Goal: Task Accomplishment & Management: Manage account settings

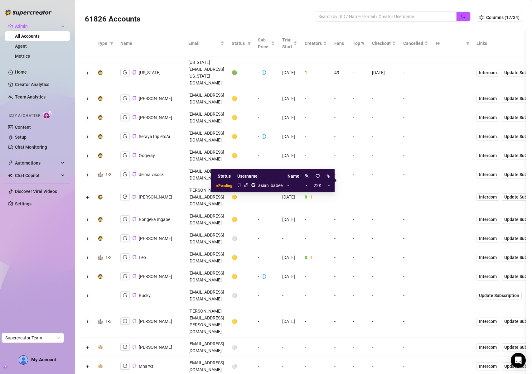
click at [248, 185] on icon "link" at bounding box center [246, 185] width 4 height 4
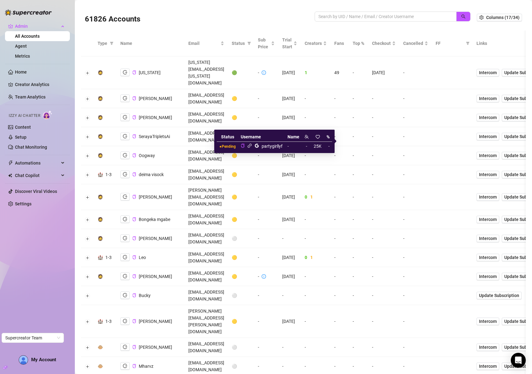
click at [250, 146] on icon "link" at bounding box center [249, 146] width 5 height 5
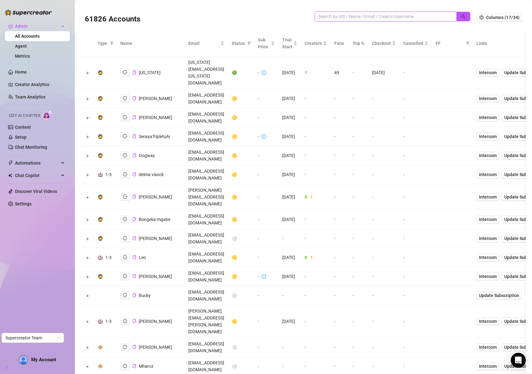
click at [365, 14] on input "search" at bounding box center [384, 16] width 130 height 7
click at [27, 46] on link "Agent" at bounding box center [21, 46] width 12 height 5
click at [388, 16] on input "search" at bounding box center [384, 16] width 130 height 7
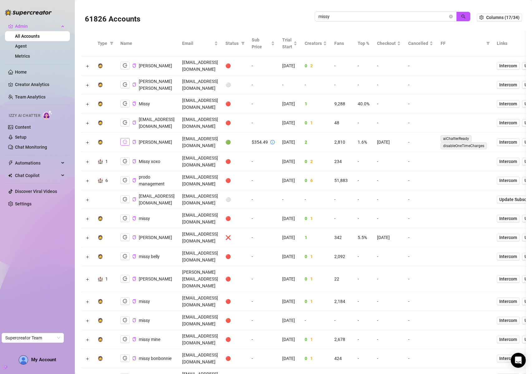
click at [126, 140] on icon "logout" at bounding box center [125, 142] width 4 height 4
click at [402, 14] on input "missy" at bounding box center [384, 16] width 130 height 7
type input "monica g"
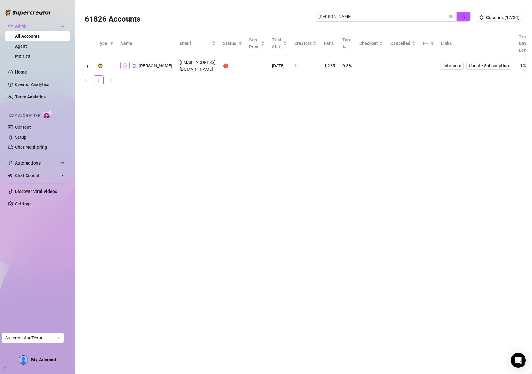
click at [126, 66] on icon "logout" at bounding box center [125, 66] width 4 height 4
click at [135, 65] on icon "copy" at bounding box center [134, 66] width 4 height 4
click at [452, 16] on icon "close-circle" at bounding box center [451, 17] width 4 height 4
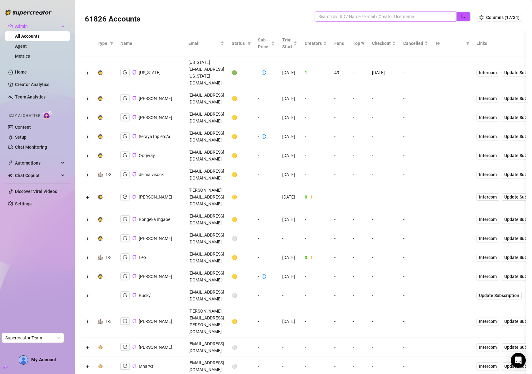
click at [420, 18] on input "search" at bounding box center [384, 16] width 130 height 7
paste input "mommy.sienna"
click at [462, 17] on icon "search" at bounding box center [464, 16] width 4 height 4
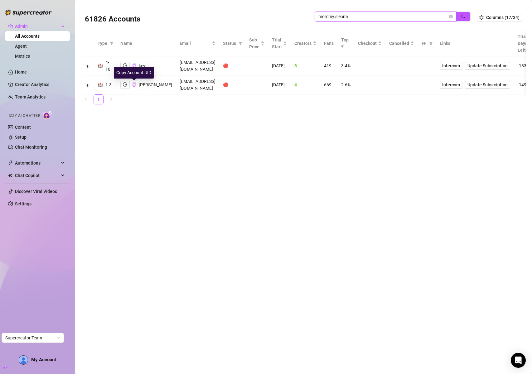
type input "mommy.sienna"
click at [134, 86] on icon "copy" at bounding box center [134, 85] width 3 height 4
click at [135, 65] on icon "copy" at bounding box center [134, 66] width 4 height 4
drag, startPoint x: 452, startPoint y: 16, endPoint x: 456, endPoint y: 2, distance: 14.5
click at [452, 16] on icon "close-circle" at bounding box center [451, 17] width 4 height 4
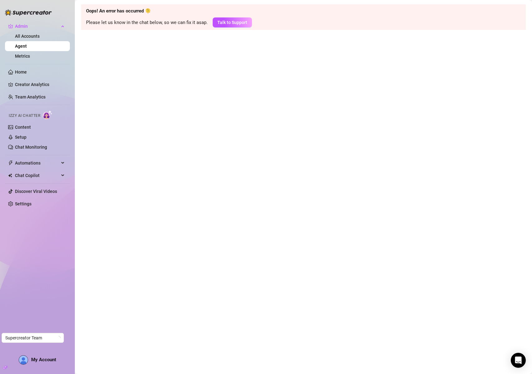
click at [27, 46] on link "Agent" at bounding box center [21, 46] width 12 height 5
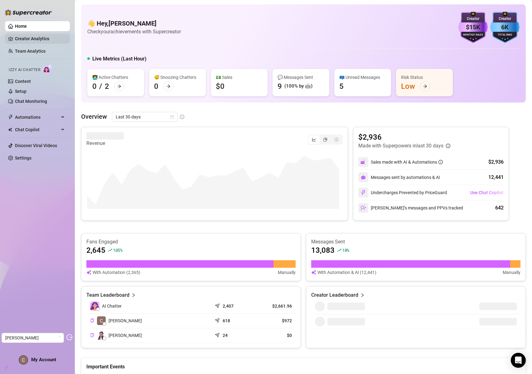
click at [37, 39] on link "Creator Analytics" at bounding box center [40, 39] width 50 height 10
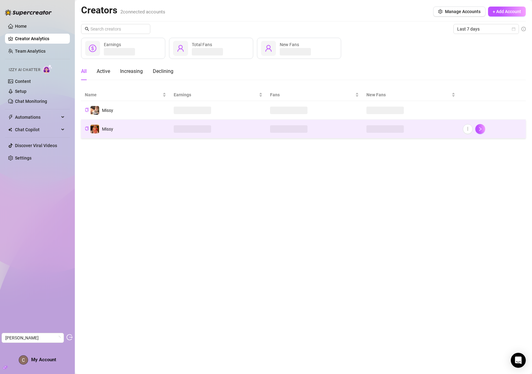
click at [176, 130] on span at bounding box center [192, 128] width 37 height 7
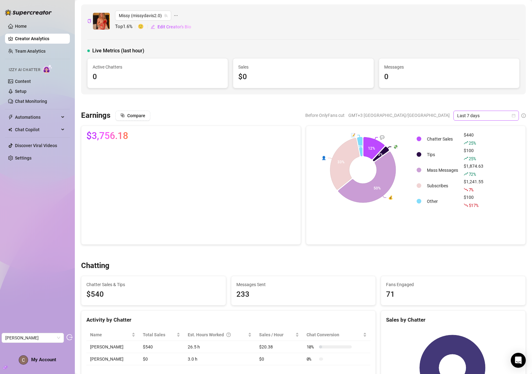
click at [463, 112] on span "Last 7 days" at bounding box center [487, 115] width 58 height 9
click at [472, 147] on div "Last 30 days" at bounding box center [482, 148] width 56 height 7
click at [461, 115] on span "Last 30 days" at bounding box center [487, 115] width 58 height 9
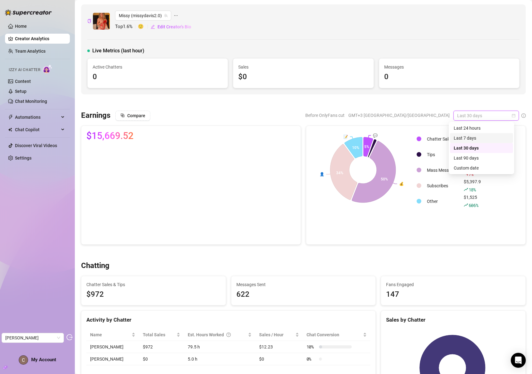
click at [466, 137] on div "Last 7 days" at bounding box center [482, 138] width 56 height 7
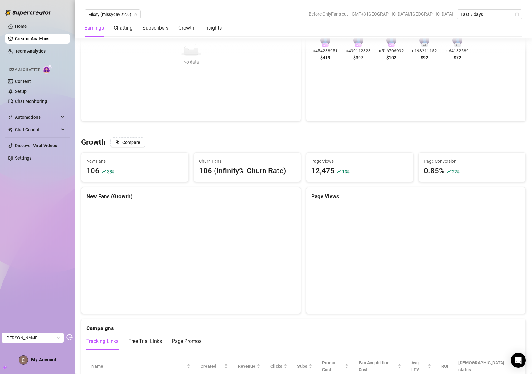
scroll to position [466, 0]
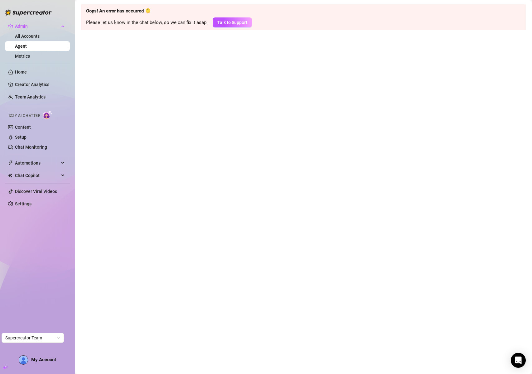
click at [27, 46] on link "Agent" at bounding box center [21, 46] width 12 height 5
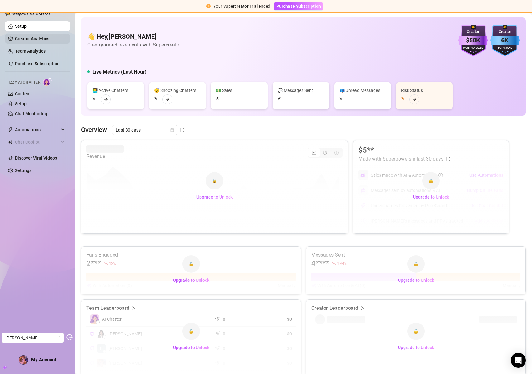
click at [33, 37] on link "Creator Analytics" at bounding box center [40, 39] width 50 height 10
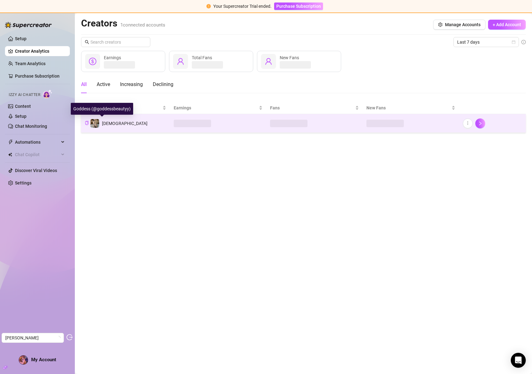
click at [110, 127] on div "Goddess" at bounding box center [118, 123] width 57 height 9
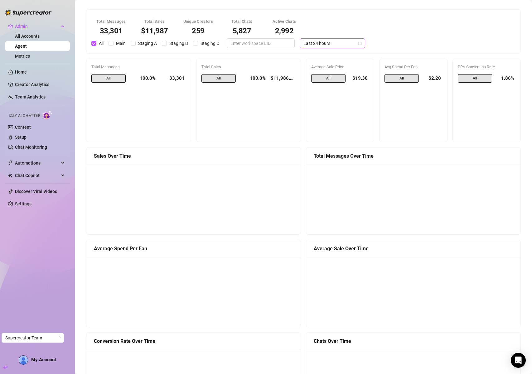
click at [331, 42] on span "Last 24 hours" at bounding box center [333, 43] width 58 height 9
click at [325, 64] on div "Last 7 days" at bounding box center [328, 65] width 56 height 7
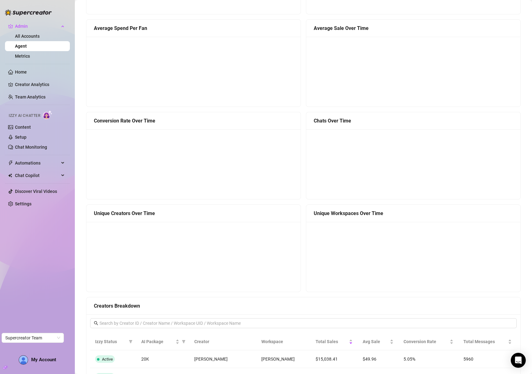
scroll to position [411, 0]
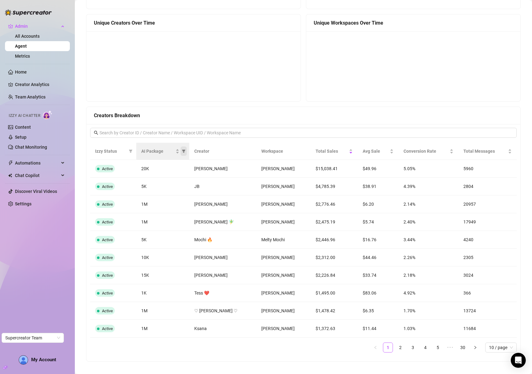
click at [186, 151] on icon "filter" at bounding box center [184, 151] width 4 height 4
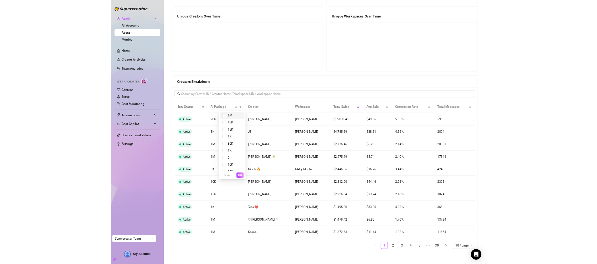
scroll to position [67, 0]
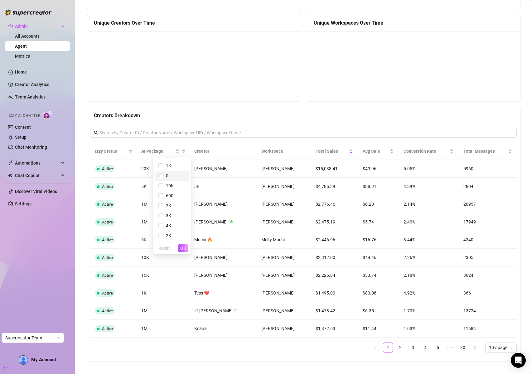
click at [165, 175] on span "0" at bounding box center [166, 176] width 5 height 5
click at [185, 250] on span "OK" at bounding box center [183, 248] width 6 height 5
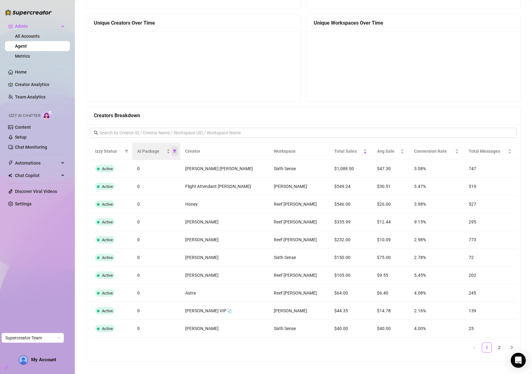
click at [177, 150] on icon "filter" at bounding box center [174, 151] width 3 height 3
click at [167, 177] on span "0" at bounding box center [169, 176] width 27 height 7
checkbox input "false"
click at [181, 251] on button "OK" at bounding box center [180, 248] width 10 height 7
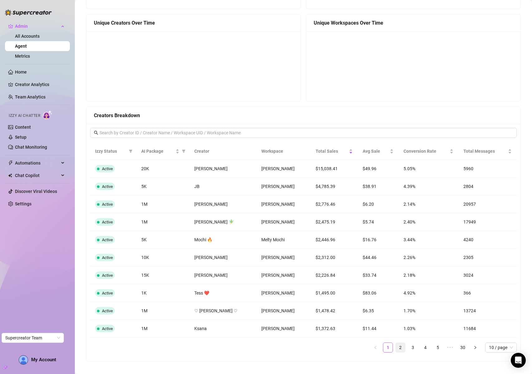
click at [399, 348] on link "2" at bounding box center [400, 347] width 9 height 9
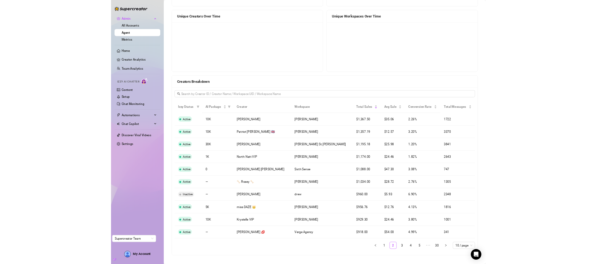
scroll to position [390, 0]
